Goal: Task Accomplishment & Management: Manage account settings

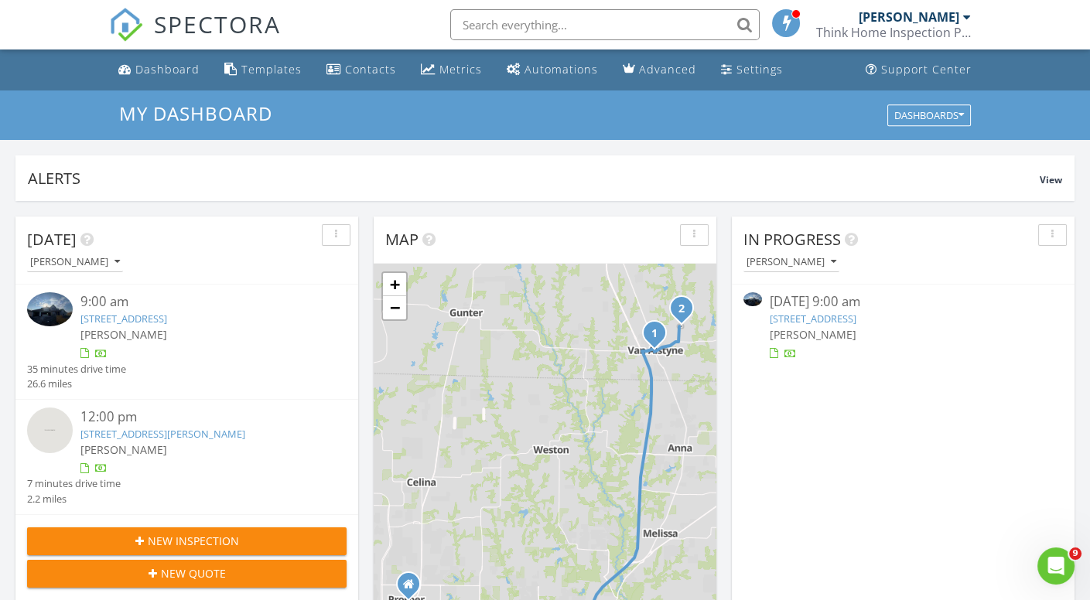
click at [811, 321] on link "[STREET_ADDRESS]" at bounding box center [813, 319] width 87 height 14
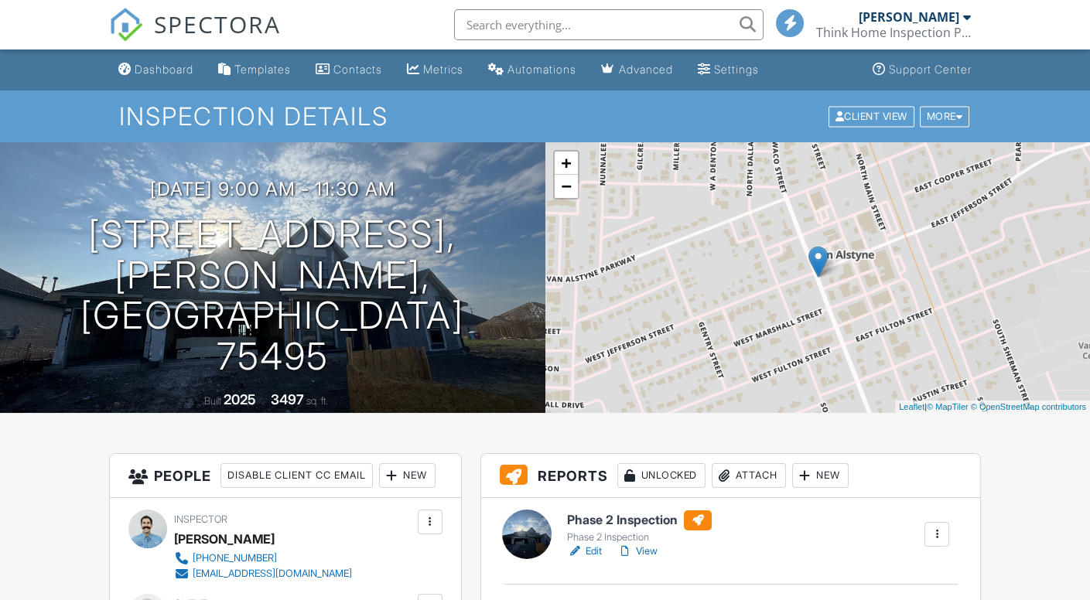
scroll to position [297, 0]
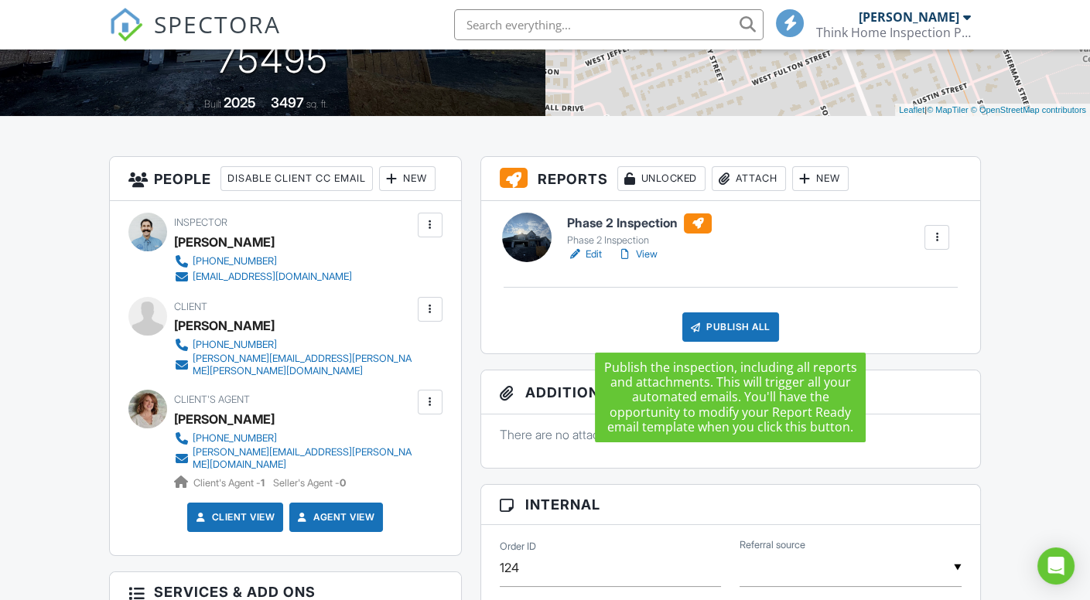
click at [720, 325] on div "Publish All" at bounding box center [730, 326] width 97 height 29
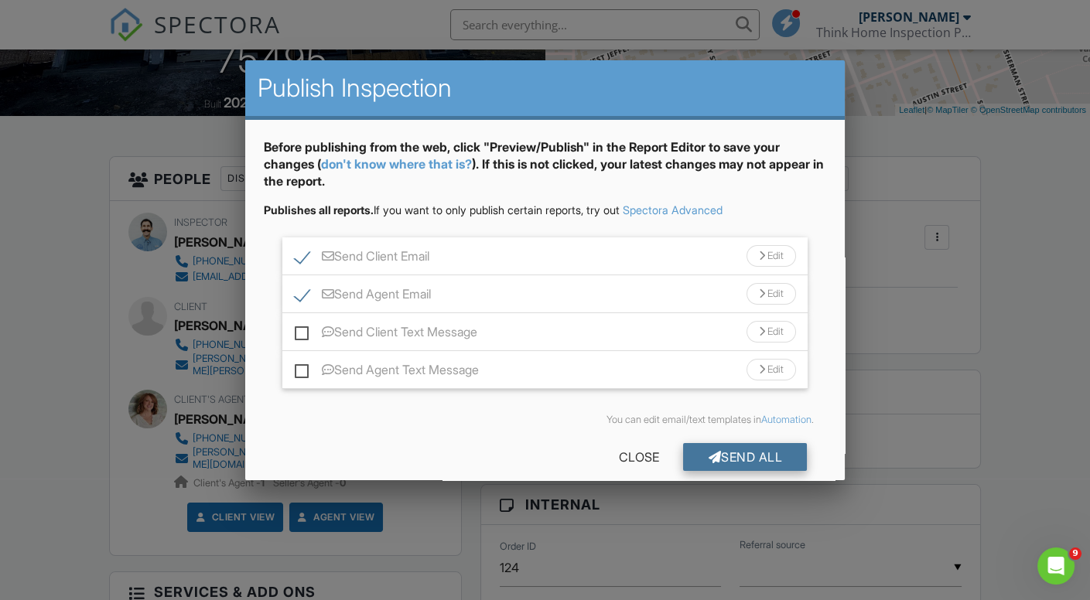
scroll to position [0, 0]
click at [719, 455] on div "Send All" at bounding box center [745, 457] width 124 height 28
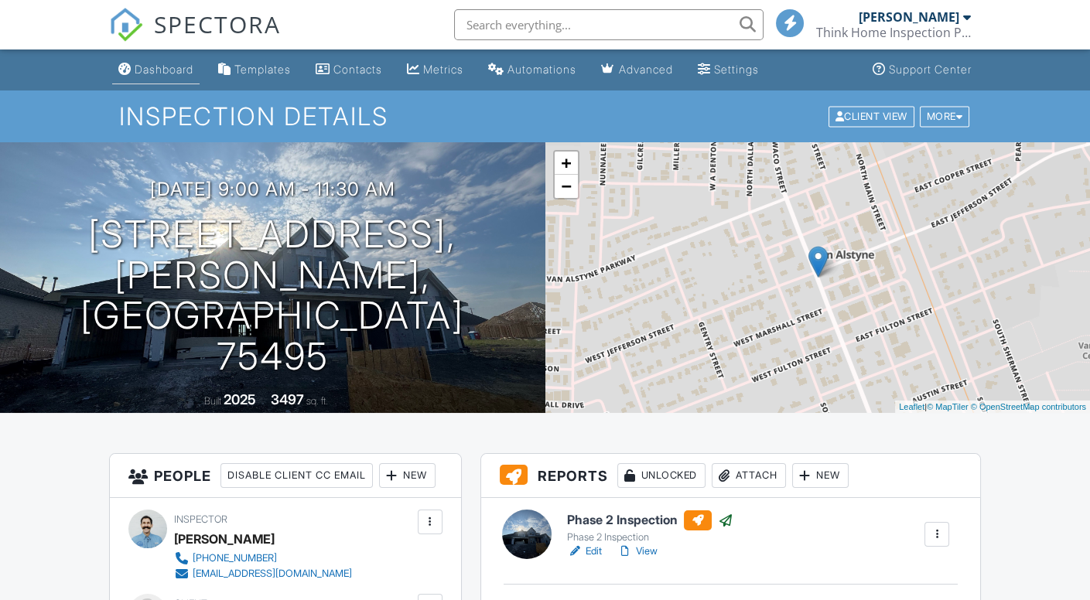
click at [159, 72] on div "Dashboard" at bounding box center [164, 69] width 59 height 13
